Goal: Information Seeking & Learning: Learn about a topic

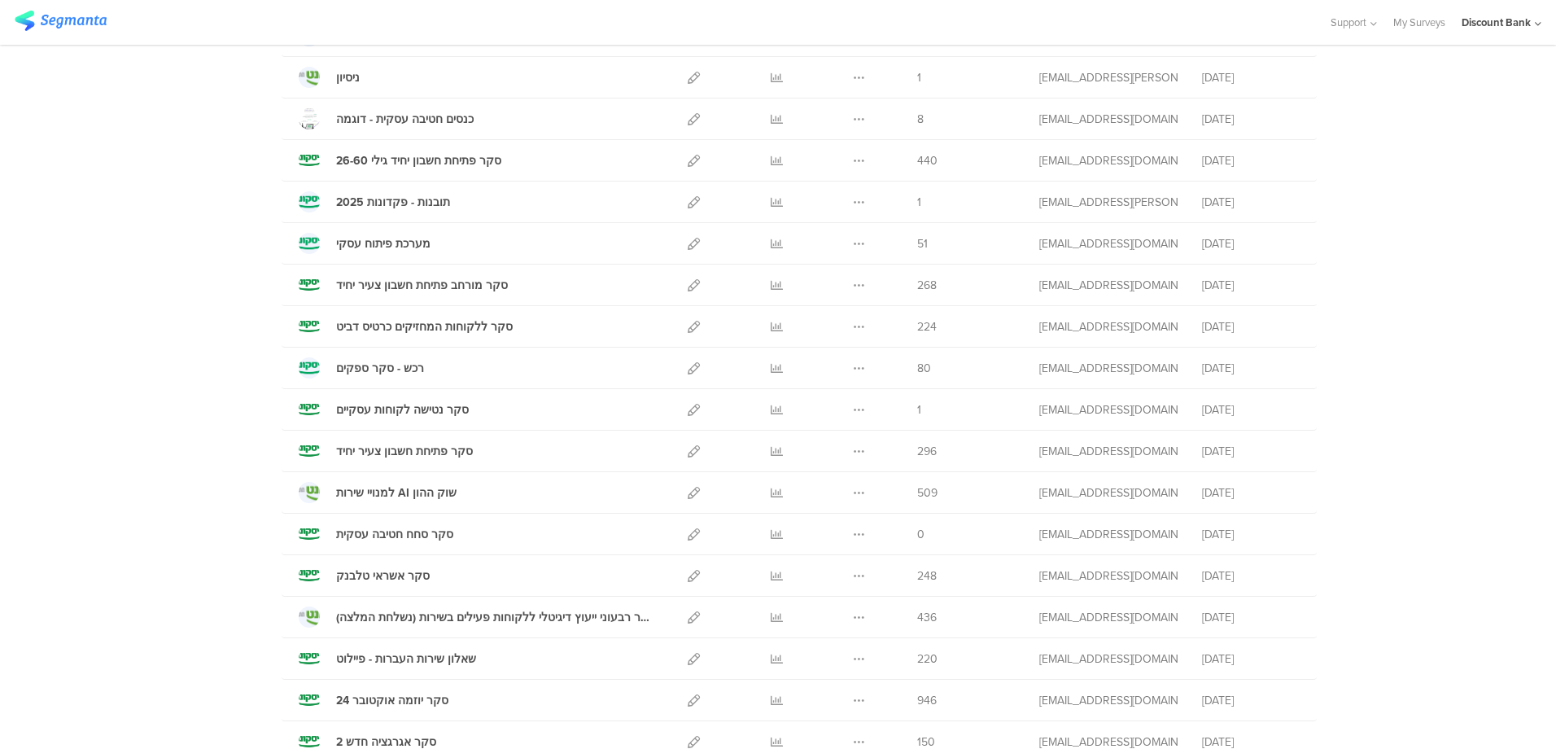
scroll to position [1058, 0]
